Goal: Information Seeking & Learning: Learn about a topic

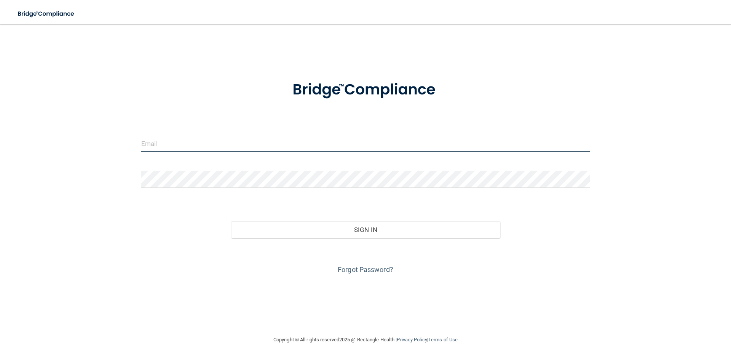
click at [179, 143] on input "email" at bounding box center [365, 143] width 448 height 17
type input "[EMAIL_ADDRESS][DOMAIN_NAME]"
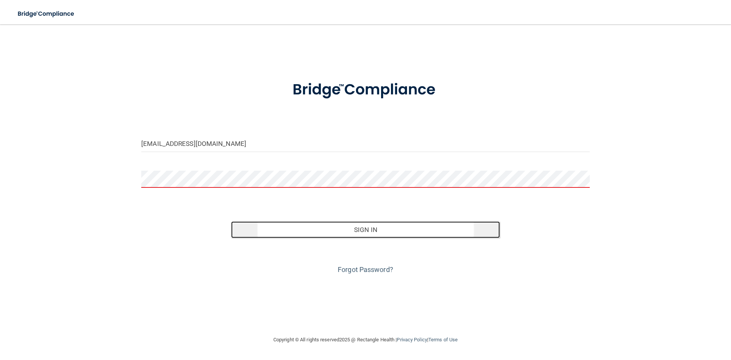
click at [354, 231] on button "Sign In" at bounding box center [365, 229] width 269 height 17
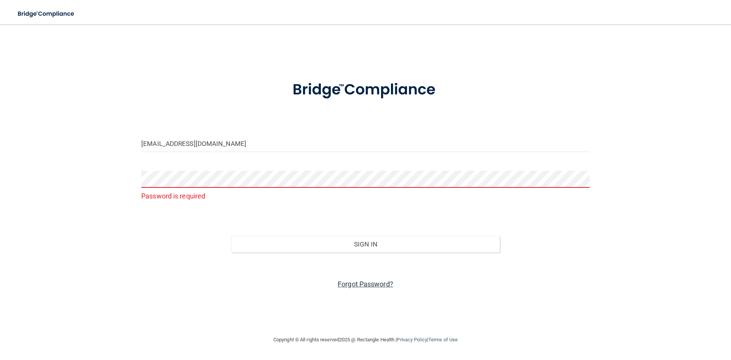
click at [361, 283] on link "Forgot Password?" at bounding box center [366, 284] width 56 height 8
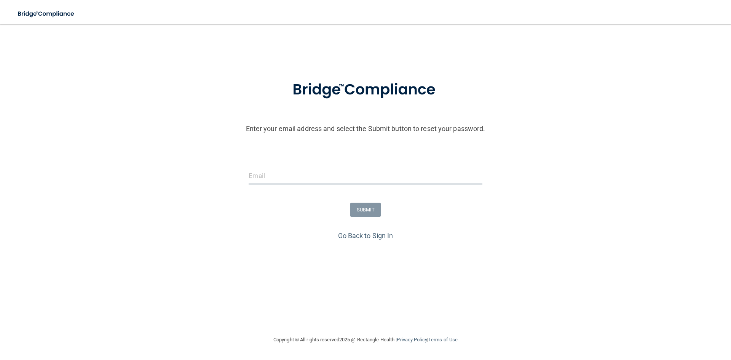
click at [283, 175] on input "email" at bounding box center [365, 175] width 233 height 17
type input "[EMAIL_ADDRESS][DOMAIN_NAME]"
click at [363, 209] on button "SUBMIT" at bounding box center [365, 209] width 31 height 14
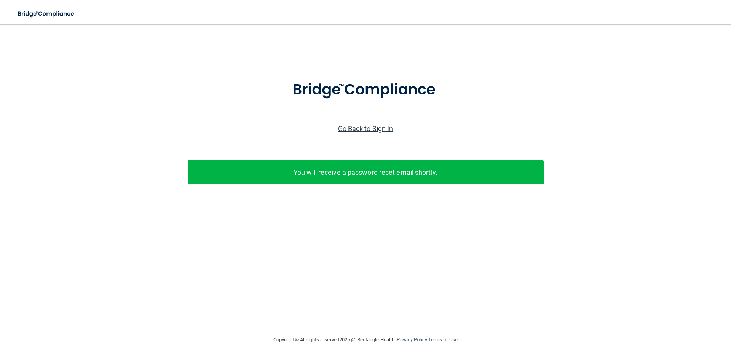
click at [381, 128] on link "Go Back to Sign In" at bounding box center [365, 128] width 55 height 8
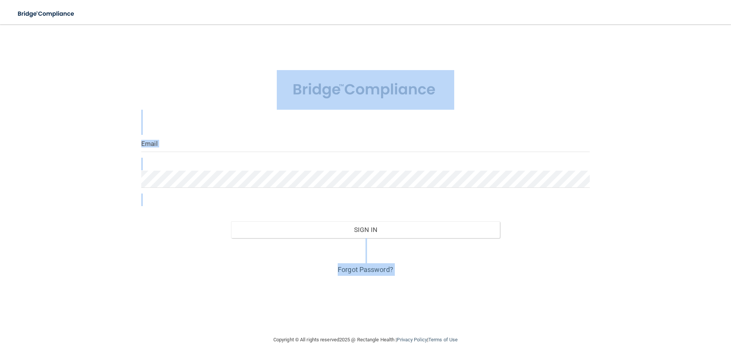
click at [381, 128] on form "Invalid email/password. You don't have permission to access that page. Sign In …" at bounding box center [365, 173] width 448 height 206
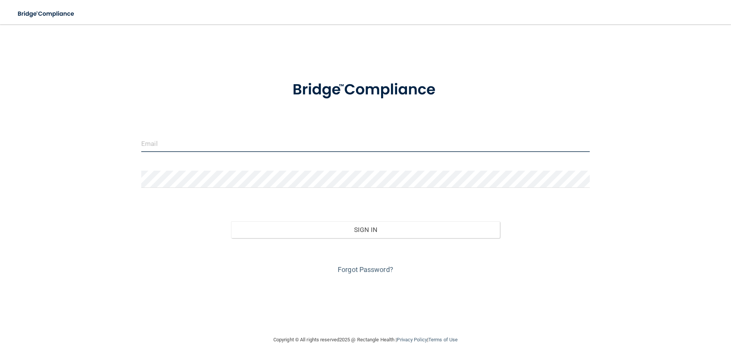
click at [150, 145] on input "email" at bounding box center [365, 143] width 448 height 17
type input "[EMAIL_ADDRESS][DOMAIN_NAME]"
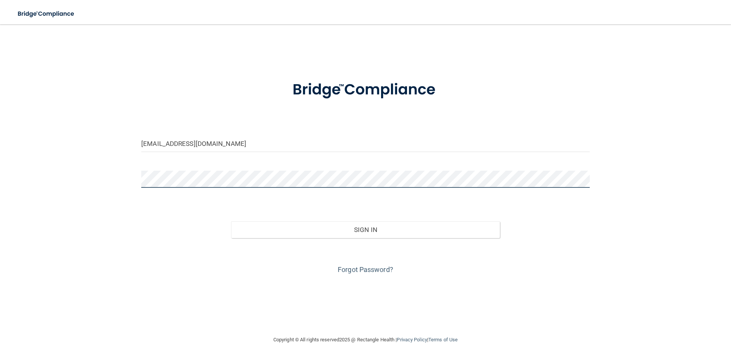
click at [231, 221] on button "Sign In" at bounding box center [365, 229] width 269 height 17
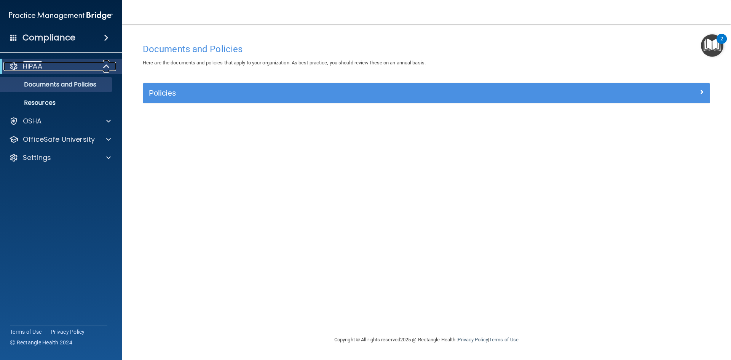
click at [73, 69] on div "HIPAA" at bounding box center [50, 66] width 94 height 9
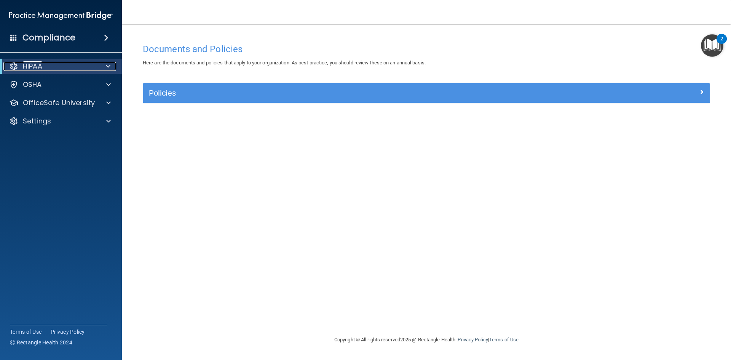
click at [74, 69] on div "HIPAA" at bounding box center [50, 66] width 94 height 9
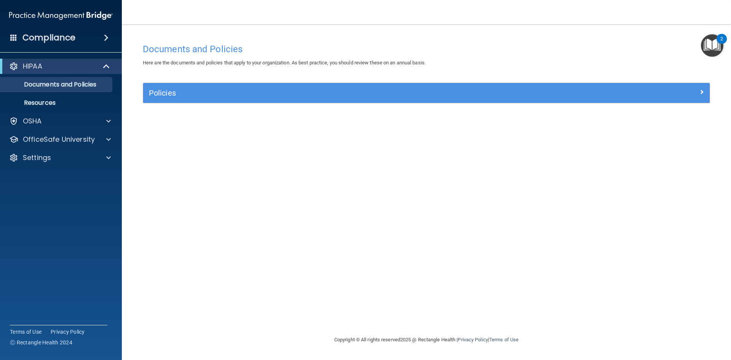
click at [70, 39] on h4 "Compliance" at bounding box center [48, 37] width 53 height 11
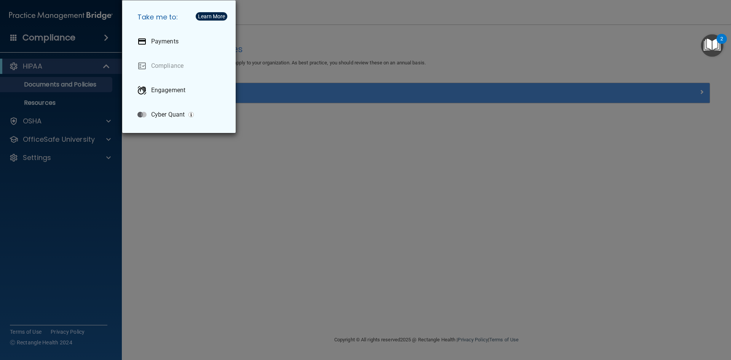
click at [71, 39] on div "Take me to: Payments Compliance Engagement Cyber Quant" at bounding box center [365, 180] width 731 height 360
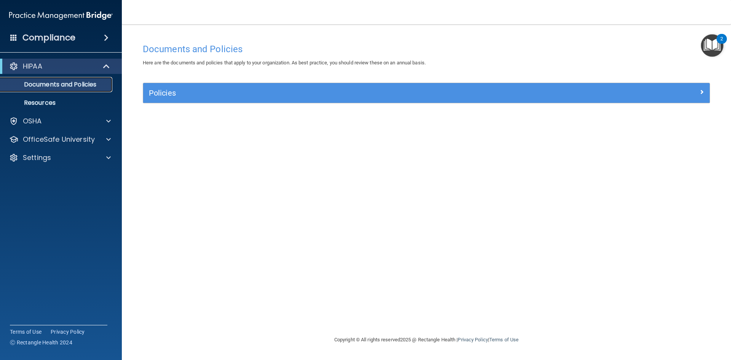
click at [70, 83] on p "Documents and Policies" at bounding box center [57, 85] width 104 height 8
click at [70, 102] on p "Resources" at bounding box center [57, 103] width 104 height 8
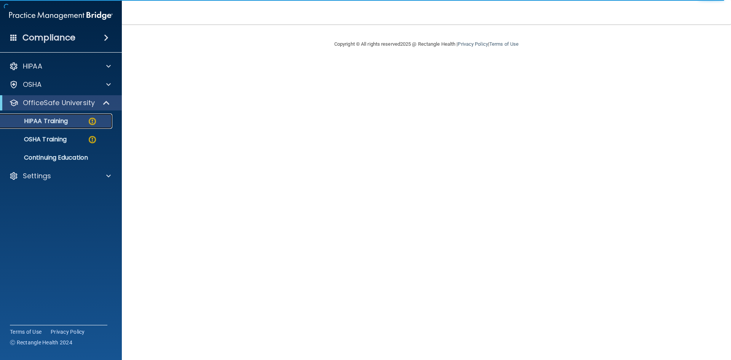
click at [61, 120] on p "HIPAA Training" at bounding box center [36, 121] width 63 height 8
click at [39, 119] on p "HIPAA Training" at bounding box center [36, 121] width 63 height 8
click at [45, 104] on p "OfficeSafe University" at bounding box center [59, 102] width 72 height 9
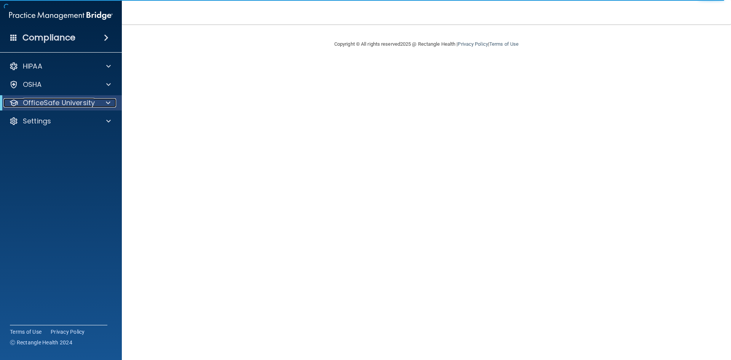
click at [45, 104] on p "OfficeSafe University" at bounding box center [59, 102] width 72 height 9
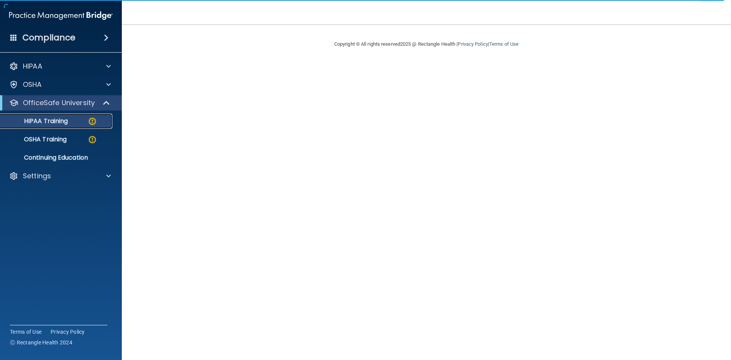
click at [41, 120] on p "HIPAA Training" at bounding box center [36, 121] width 63 height 8
click at [91, 121] on img at bounding box center [93, 121] width 10 height 10
click at [54, 123] on p "HIPAA Training" at bounding box center [36, 121] width 63 height 8
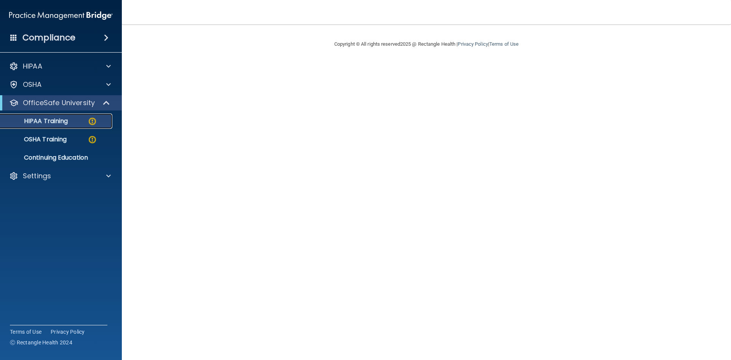
click at [91, 122] on img at bounding box center [93, 121] width 10 height 10
click at [49, 123] on p "HIPAA Training" at bounding box center [36, 121] width 63 height 8
click at [46, 143] on p "OSHA Training" at bounding box center [36, 139] width 62 height 8
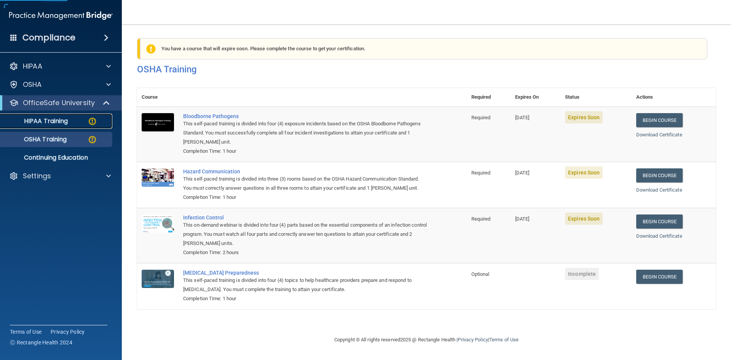
click at [62, 121] on p "HIPAA Training" at bounding box center [36, 121] width 63 height 8
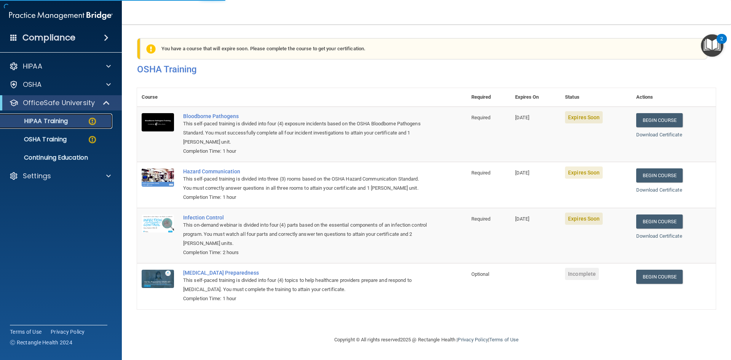
click at [62, 121] on p "HIPAA Training" at bounding box center [36, 121] width 63 height 8
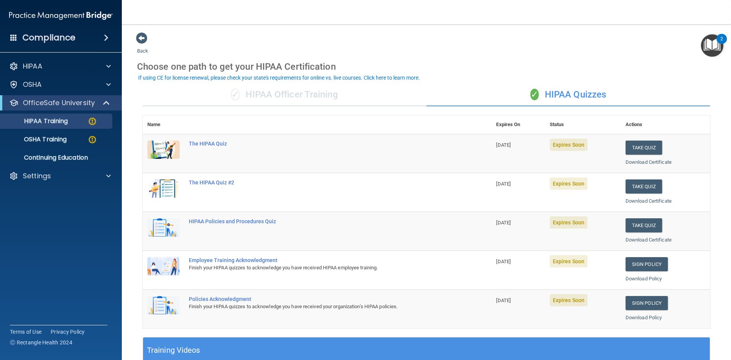
click at [158, 150] on img at bounding box center [163, 149] width 32 height 18
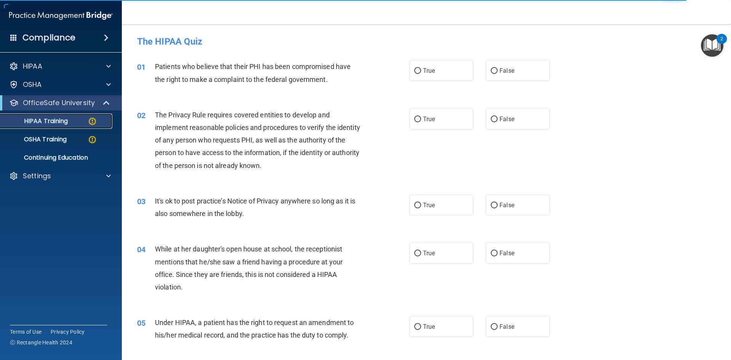
click at [47, 122] on p "HIPAA Training" at bounding box center [36, 121] width 63 height 8
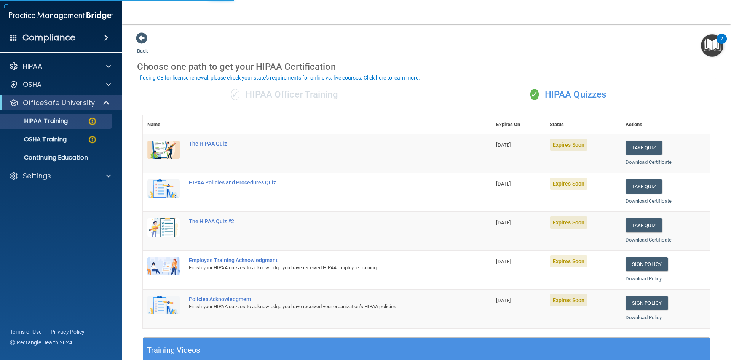
click at [163, 150] on img at bounding box center [163, 149] width 32 height 18
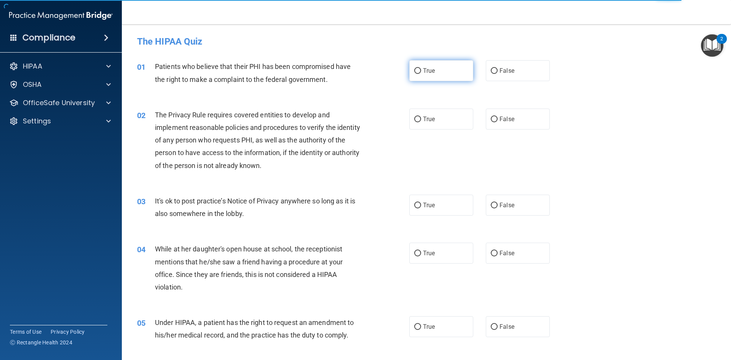
click at [416, 70] on input "True" at bounding box center [417, 71] width 7 height 6
radio input "true"
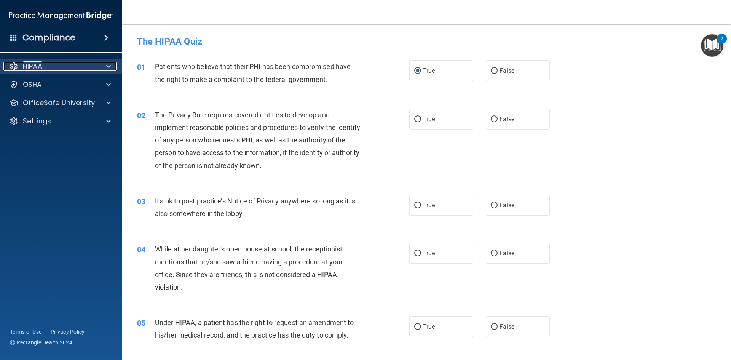
click at [37, 65] on p "HIPAA" at bounding box center [32, 66] width 19 height 9
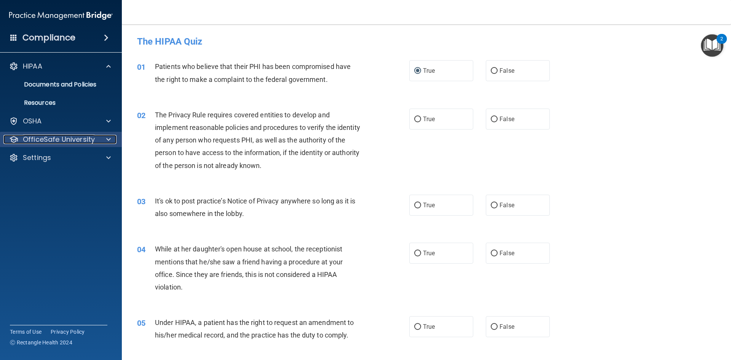
click at [59, 141] on p "OfficeSafe University" at bounding box center [59, 139] width 72 height 9
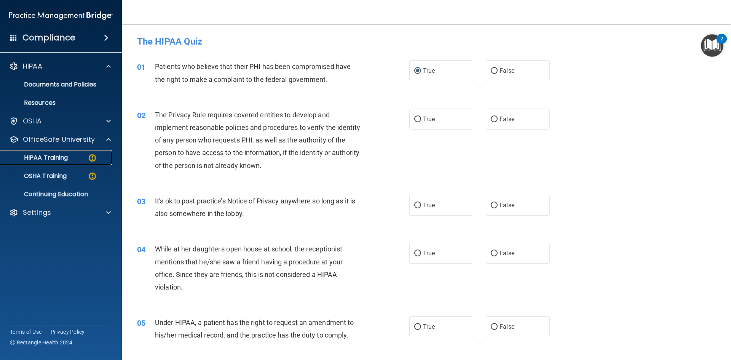
click at [50, 156] on p "HIPAA Training" at bounding box center [36, 158] width 63 height 8
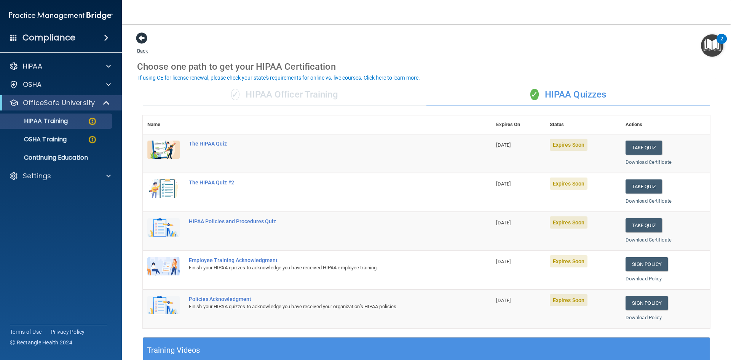
click at [142, 38] on span at bounding box center [141, 37] width 11 height 11
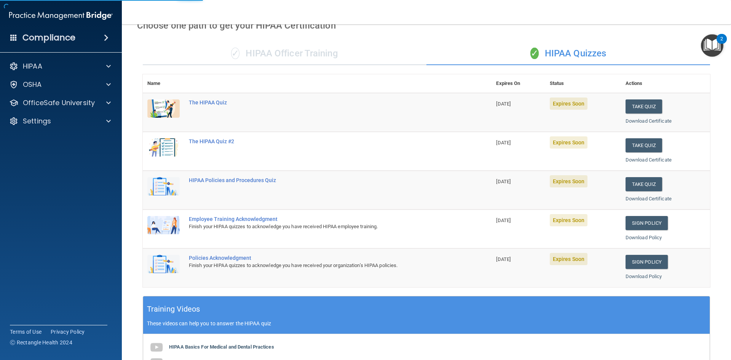
scroll to position [114, 0]
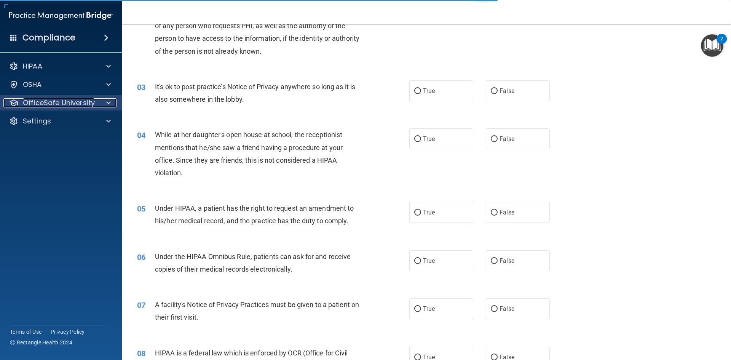
click at [46, 101] on p "OfficeSafe University" at bounding box center [59, 102] width 72 height 9
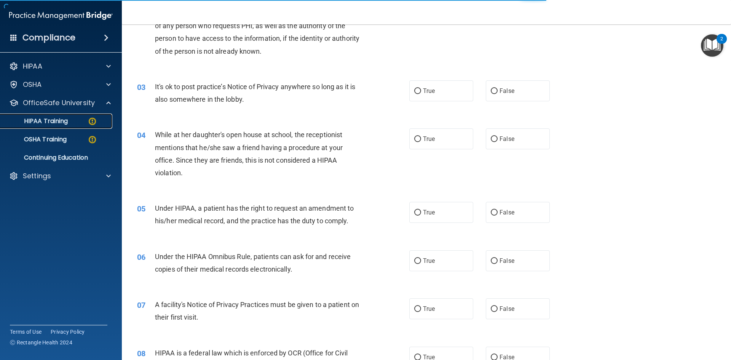
click at [54, 121] on p "HIPAA Training" at bounding box center [36, 121] width 63 height 8
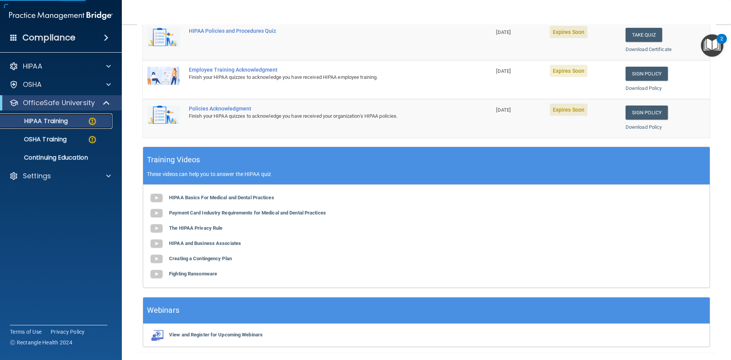
scroll to position [214, 0]
